Goal: Task Accomplishment & Management: Complete application form

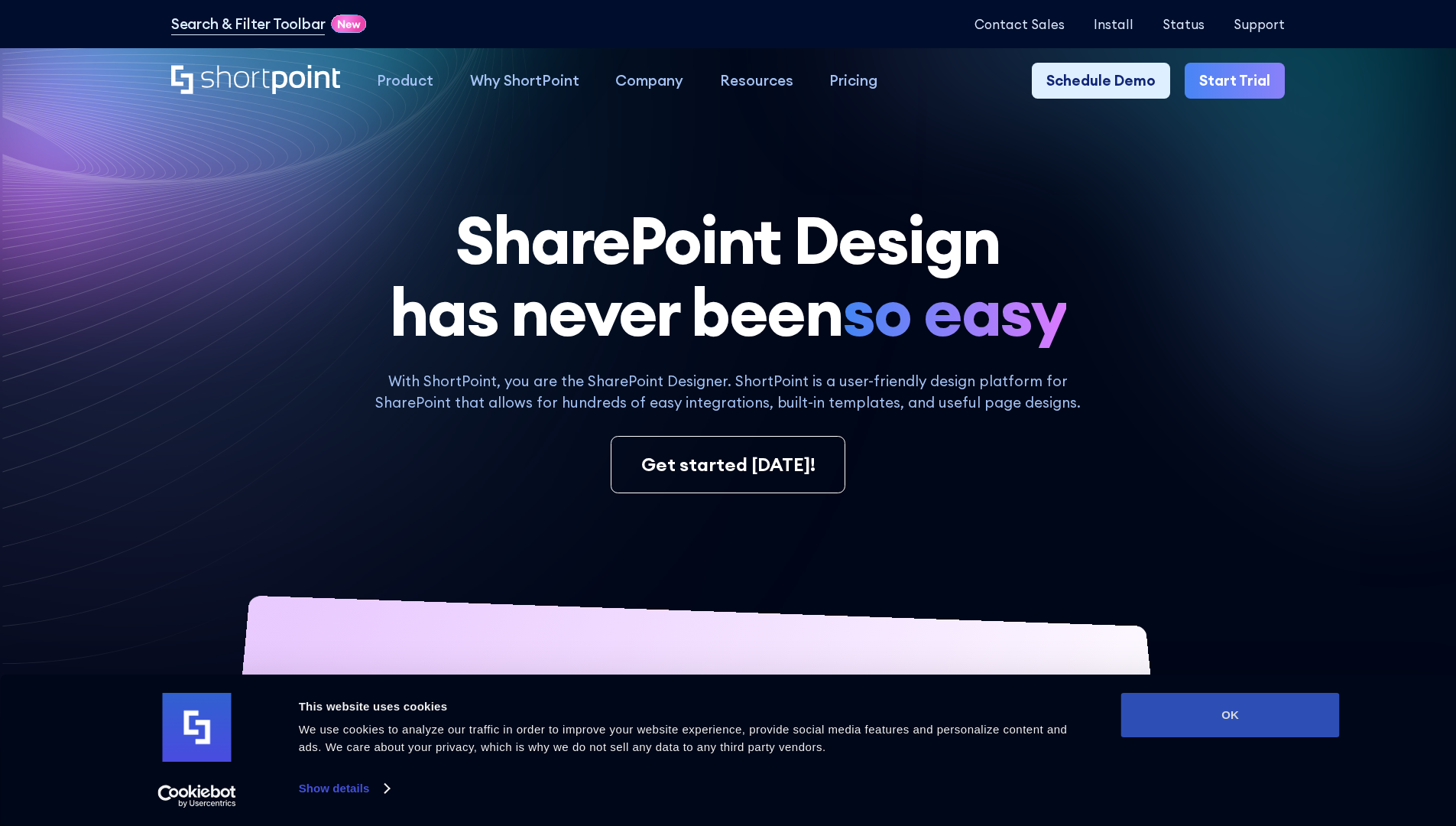
click at [1230, 715] on button "OK" at bounding box center [1230, 714] width 218 height 45
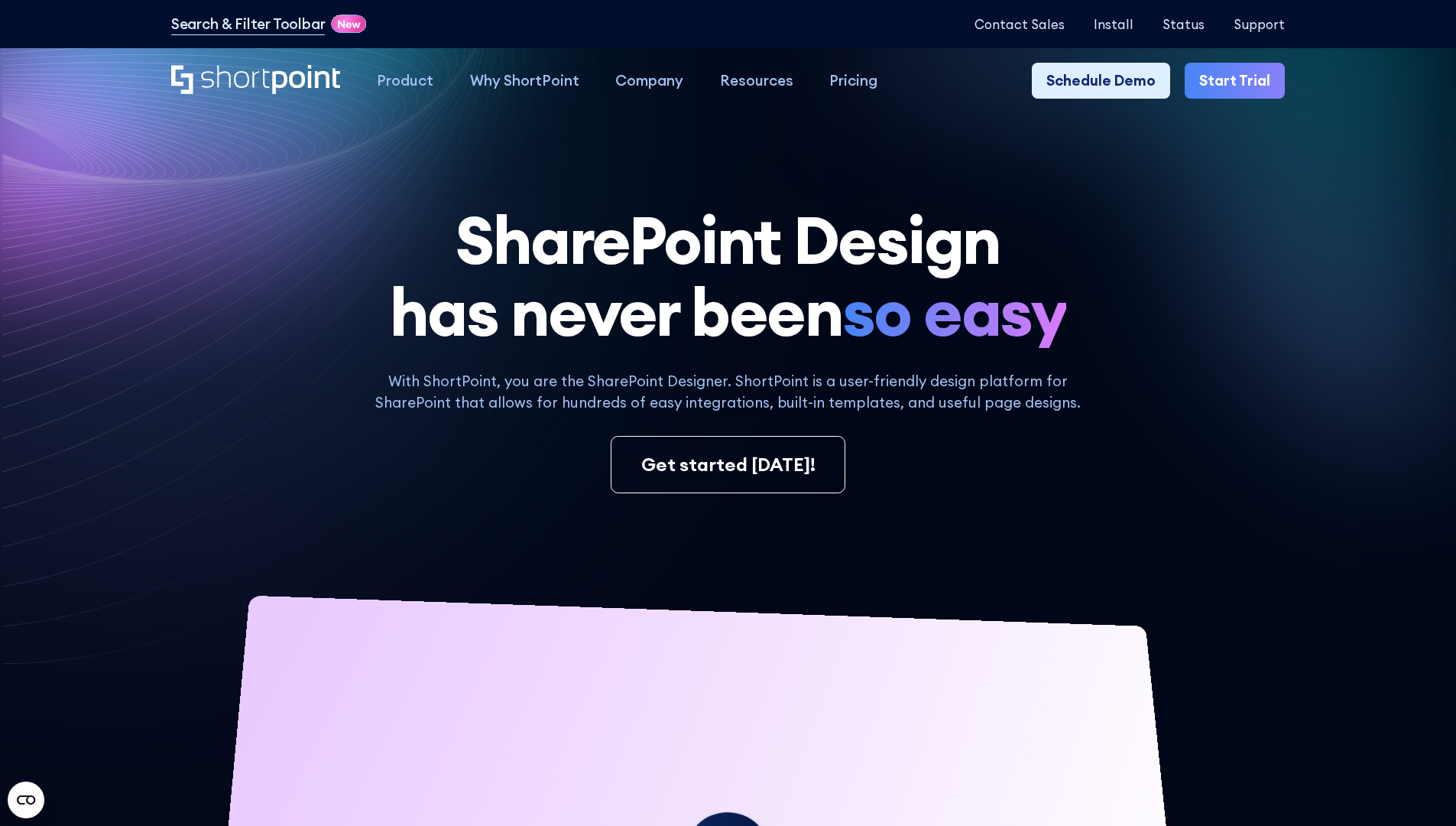
click at [1240, 81] on link "Start Trial" at bounding box center [1234, 80] width 100 height 37
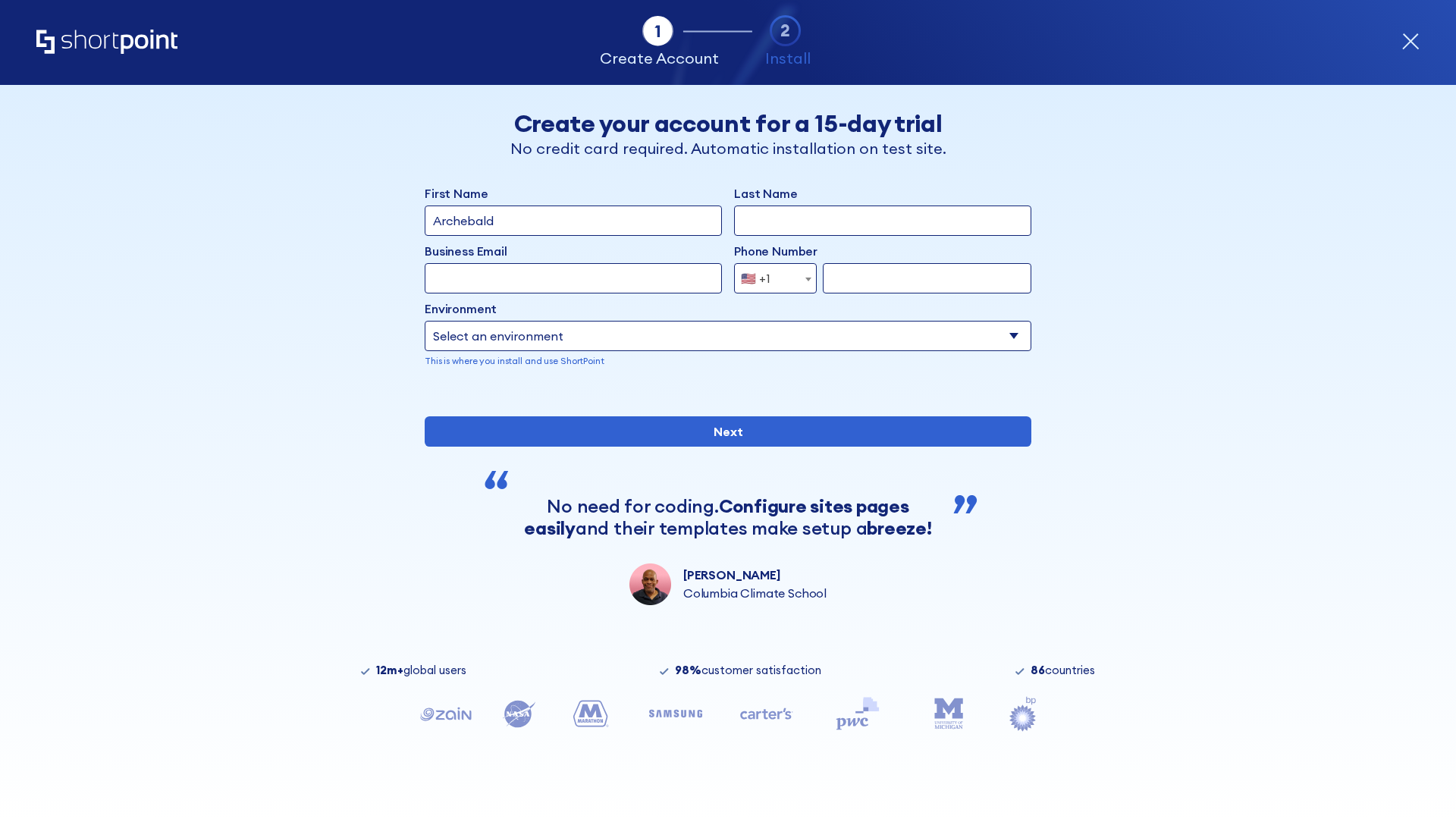
type input "Archebald"
type input "Berkuskv"
type input "[EMAIL_ADDRESS][DOMAIN_NAME]"
type input "2125556789"
select select "Microsoft 365"
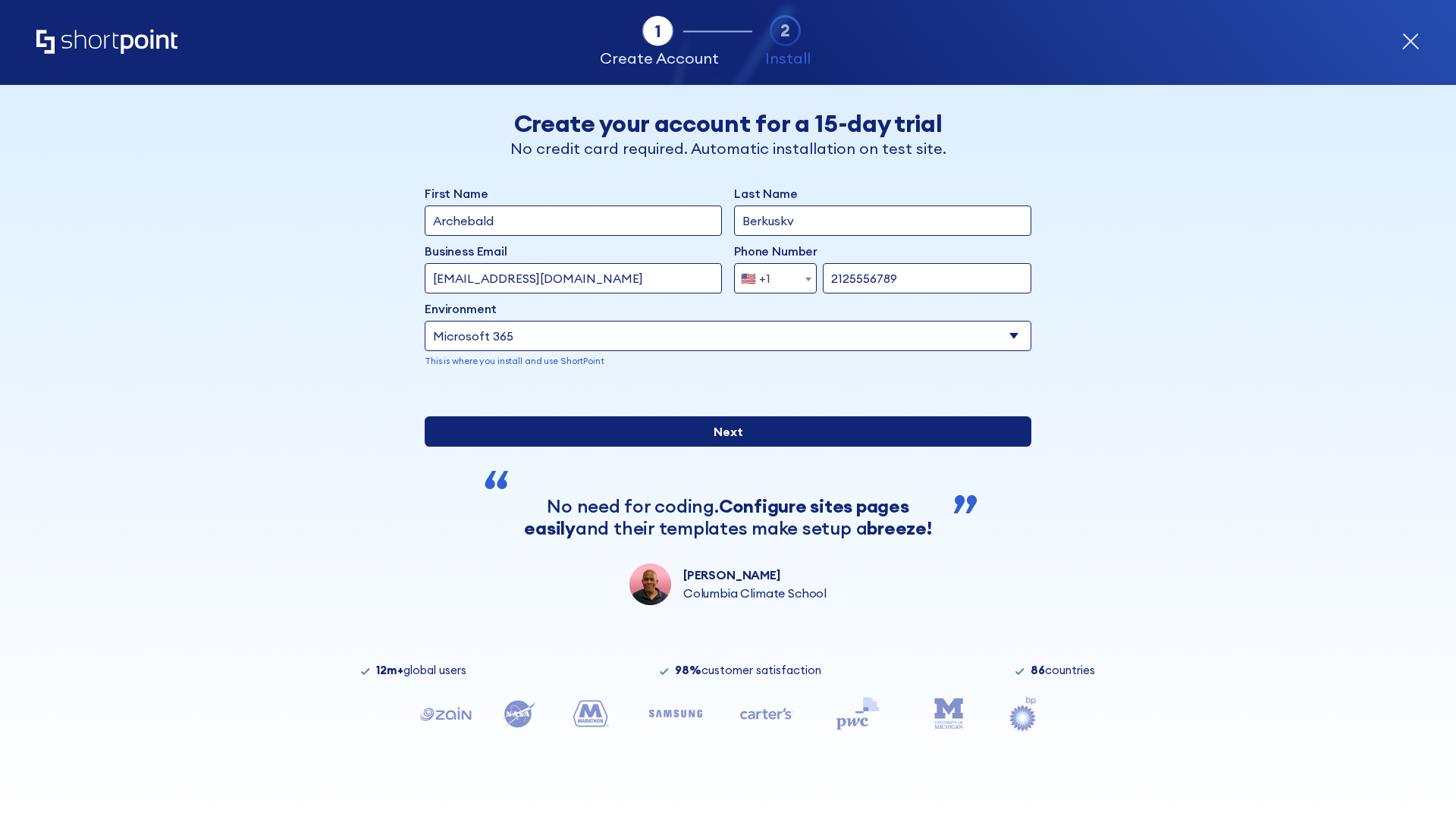
type input "2125556789"
click at [722, 447] on input "Next" at bounding box center [727, 431] width 606 height 30
